Goal: Navigation & Orientation: Find specific page/section

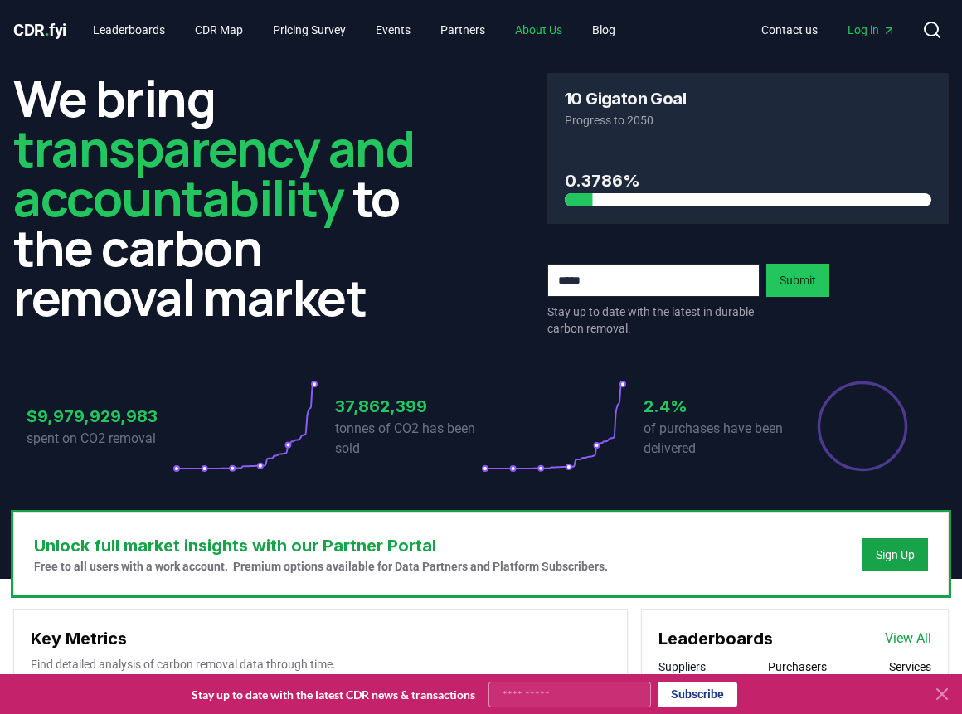
click at [553, 31] on link "About Us" at bounding box center [539, 30] width 74 height 30
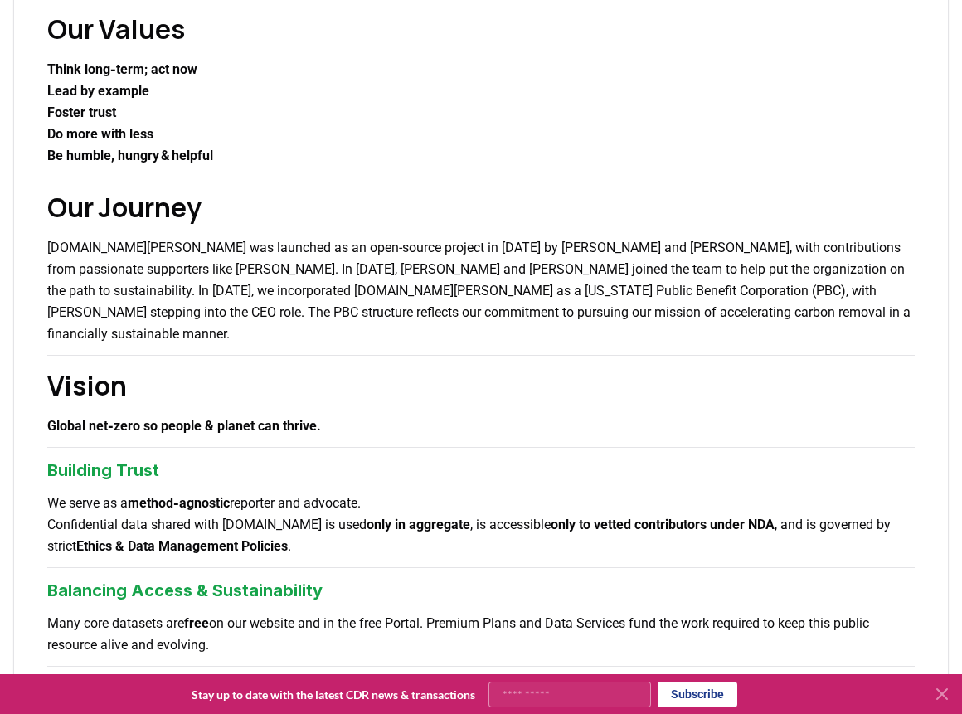
scroll to position [144, 0]
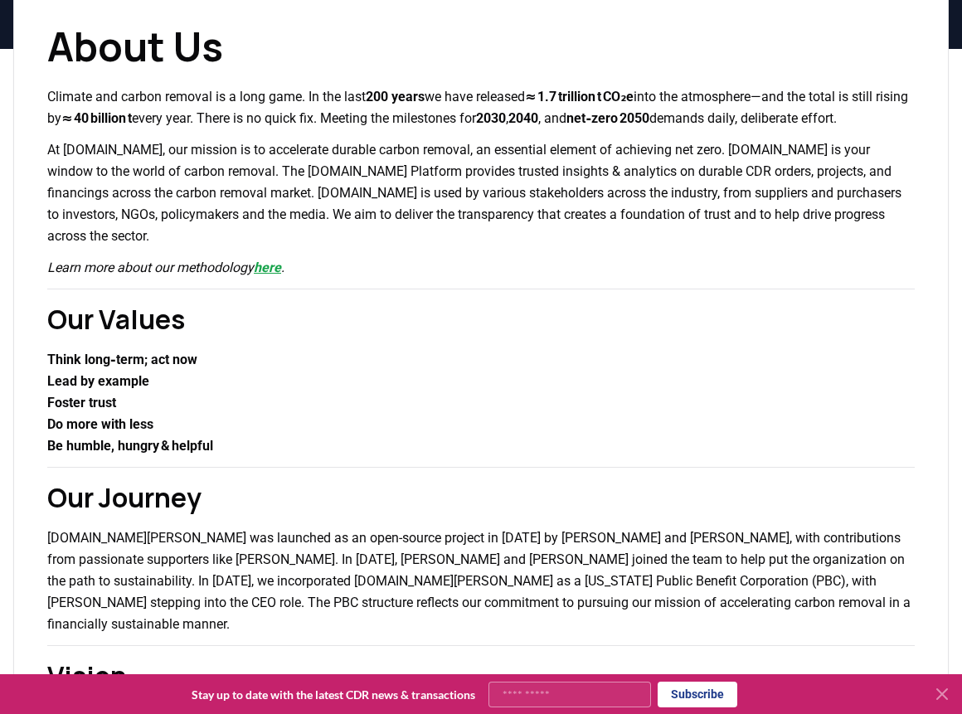
click at [281, 271] on link "here" at bounding box center [267, 268] width 27 height 16
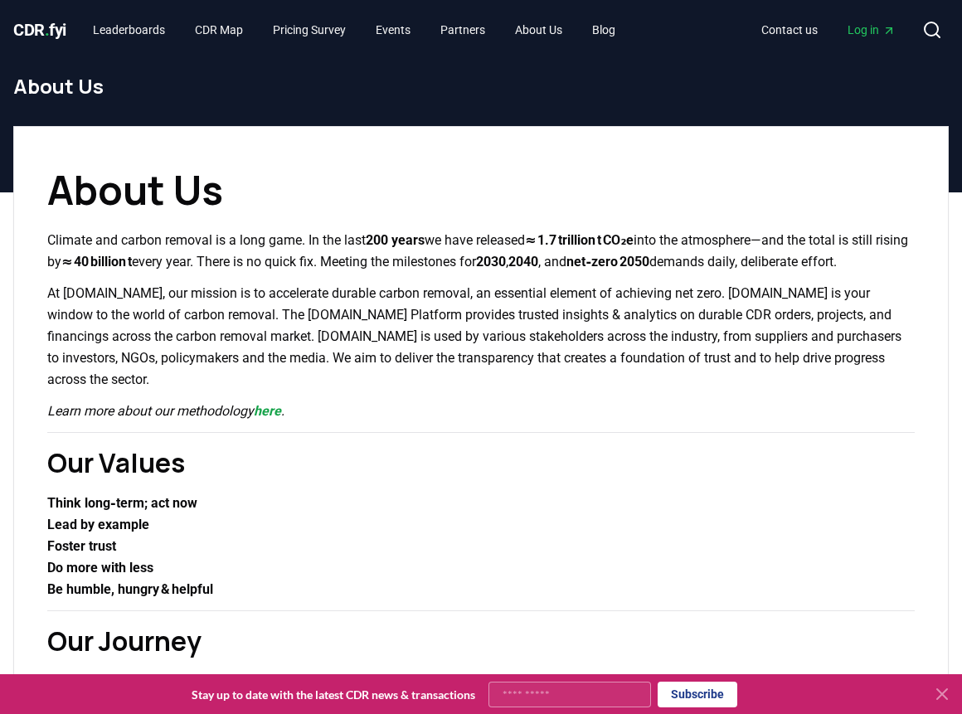
click at [41, 27] on span "CDR . fyi" at bounding box center [39, 30] width 53 height 20
